Goal: Task Accomplishment & Management: Use online tool/utility

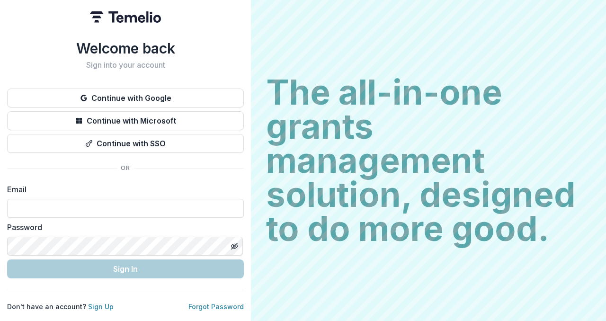
type input "**********"
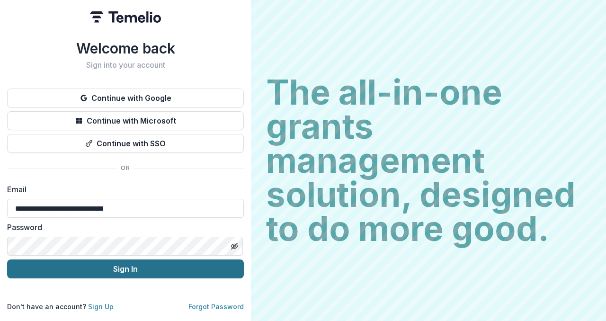
click at [134, 262] on button "Sign In" at bounding box center [125, 269] width 237 height 19
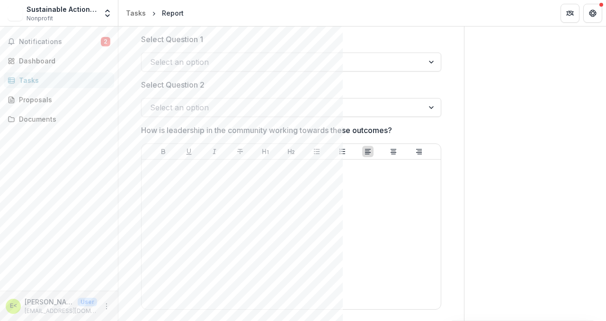
scroll to position [677, 0]
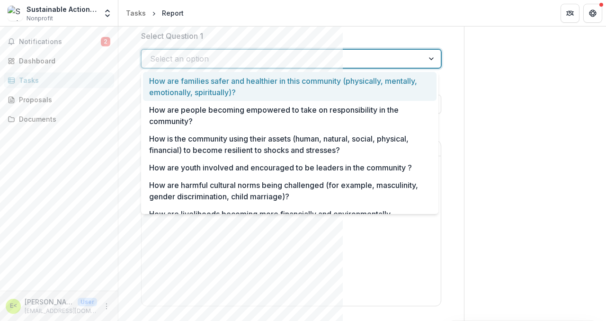
click at [430, 59] on div at bounding box center [432, 59] width 17 height 18
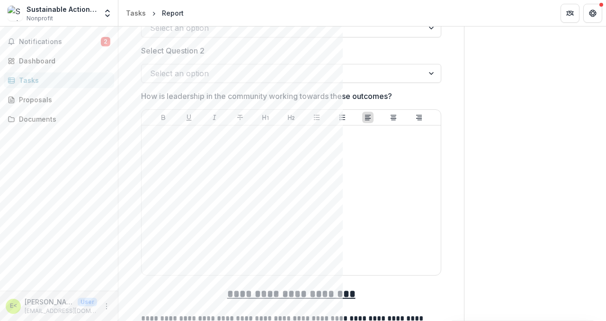
scroll to position [709, 0]
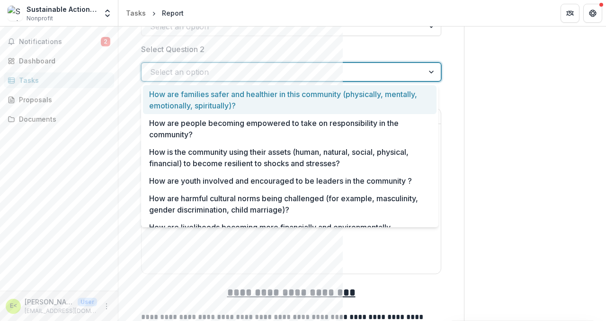
click at [428, 70] on div at bounding box center [432, 72] width 17 height 18
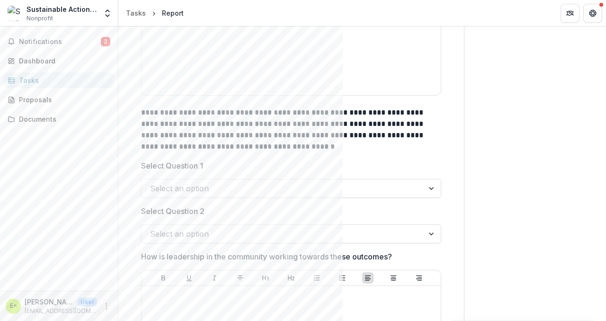
scroll to position [546, 0]
